Goal: Find specific page/section: Find specific page/section

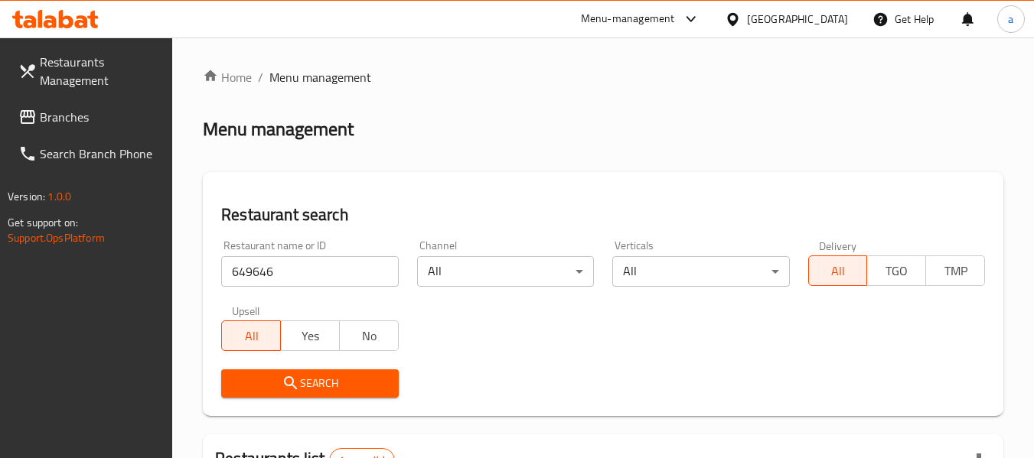
scroll to position [224, 0]
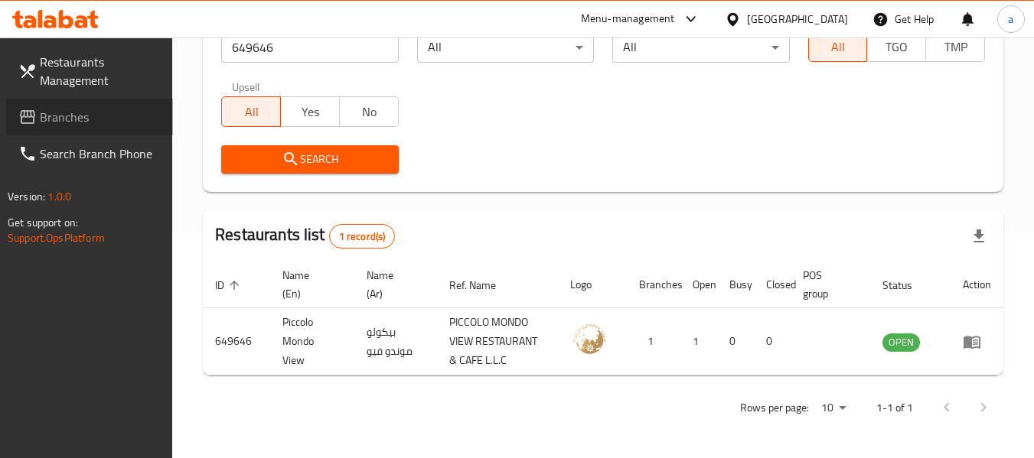
click at [44, 112] on span "Branches" at bounding box center [100, 117] width 121 height 18
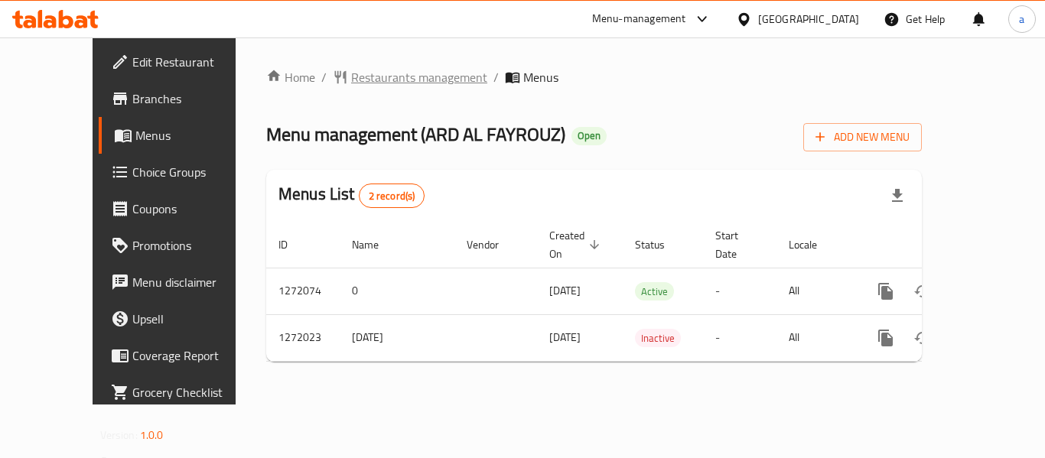
click at [373, 73] on span "Restaurants management" at bounding box center [419, 77] width 136 height 18
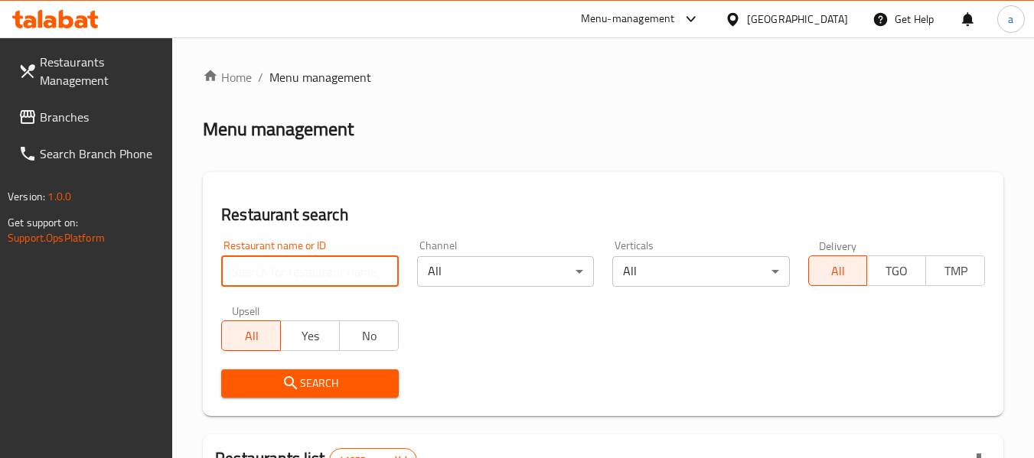
drag, startPoint x: 321, startPoint y: 256, endPoint x: 322, endPoint y: 277, distance: 20.7
click at [321, 256] on input "search" at bounding box center [309, 271] width 177 height 31
paste input "690056"
type input "690056"
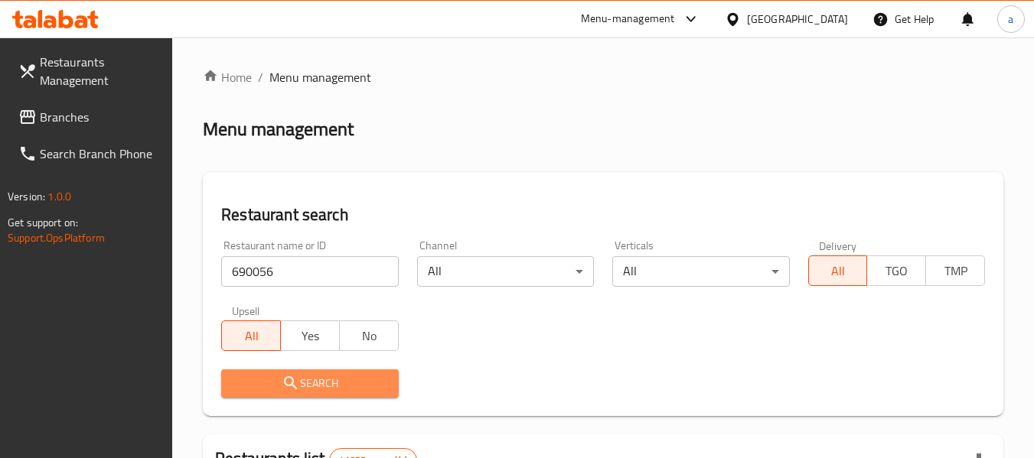
click at [354, 377] on span "Search" at bounding box center [309, 383] width 152 height 19
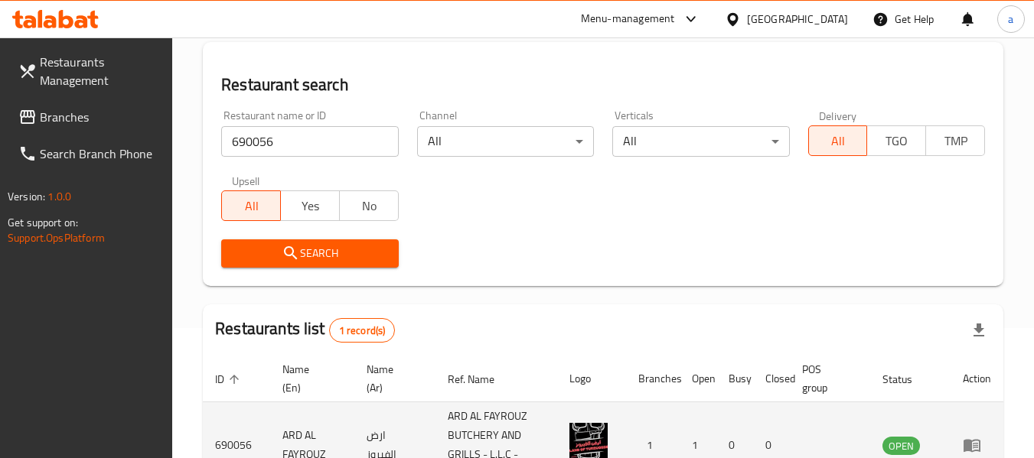
scroll to position [243, 0]
